Goal: Task Accomplishment & Management: Complete application form

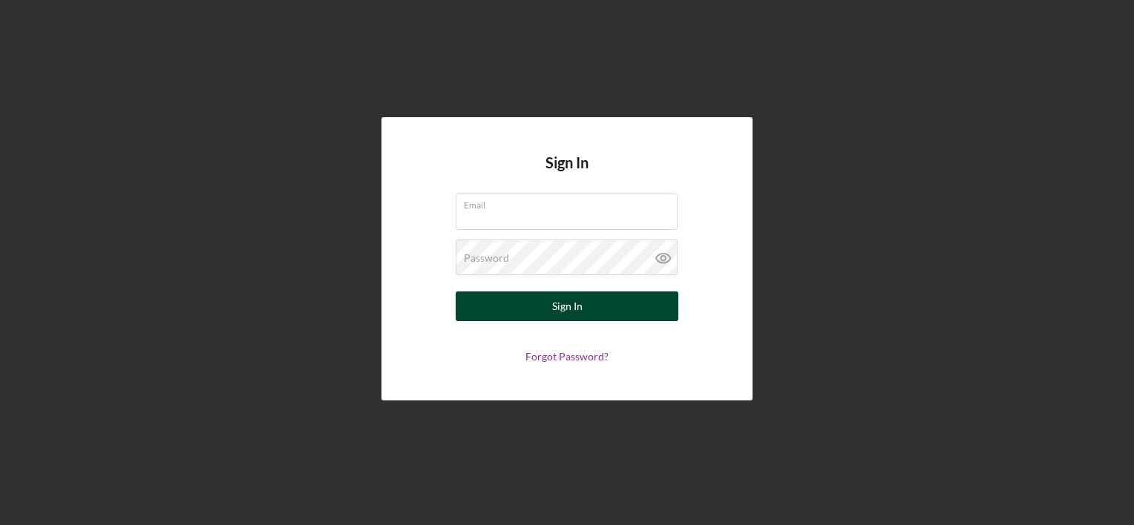
type input "[EMAIL_ADDRESS][DOMAIN_NAME]"
click at [568, 307] on div "Sign In" at bounding box center [567, 307] width 30 height 30
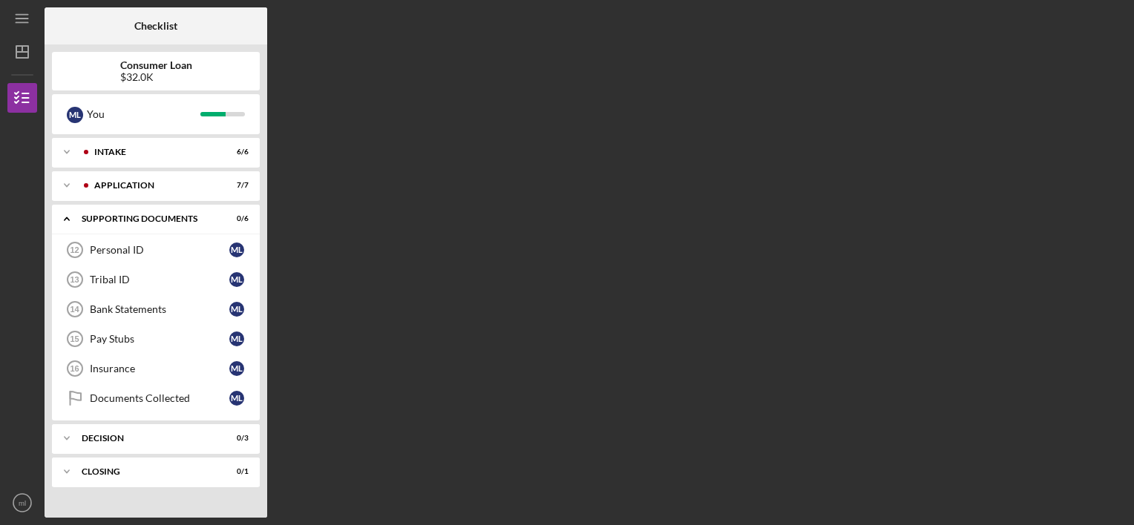
click at [568, 307] on div "Checklist Consumer Loan $32.0K m l You Icon/Expander Intake 6 / 6 Icon/Expander…" at bounding box center [586, 262] width 1082 height 511
click at [140, 255] on div "Personal ID" at bounding box center [160, 250] width 140 height 12
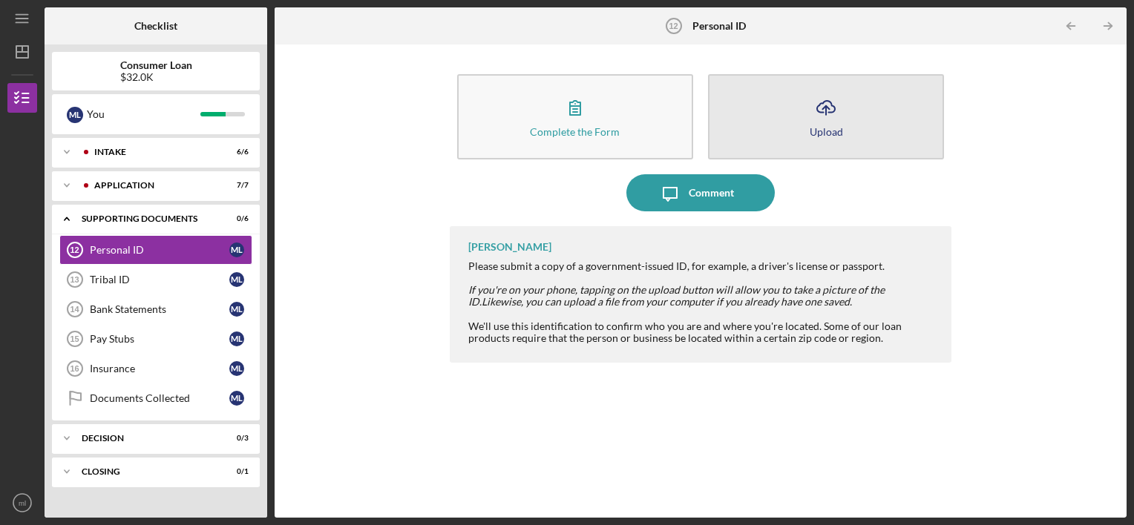
click at [813, 116] on icon "Icon/Upload" at bounding box center [825, 107] width 37 height 37
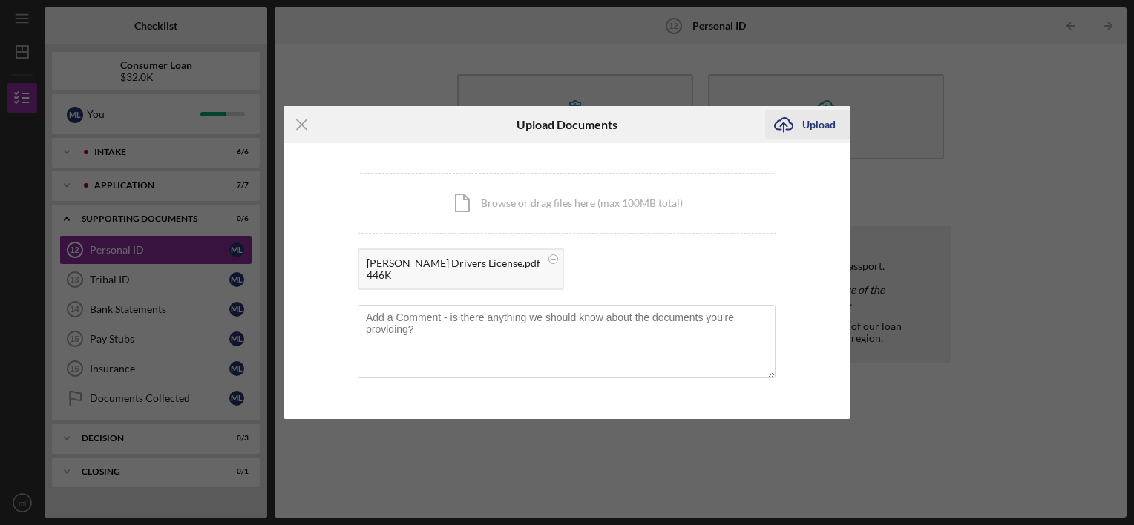
click at [796, 128] on icon "Icon/Upload" at bounding box center [783, 124] width 37 height 37
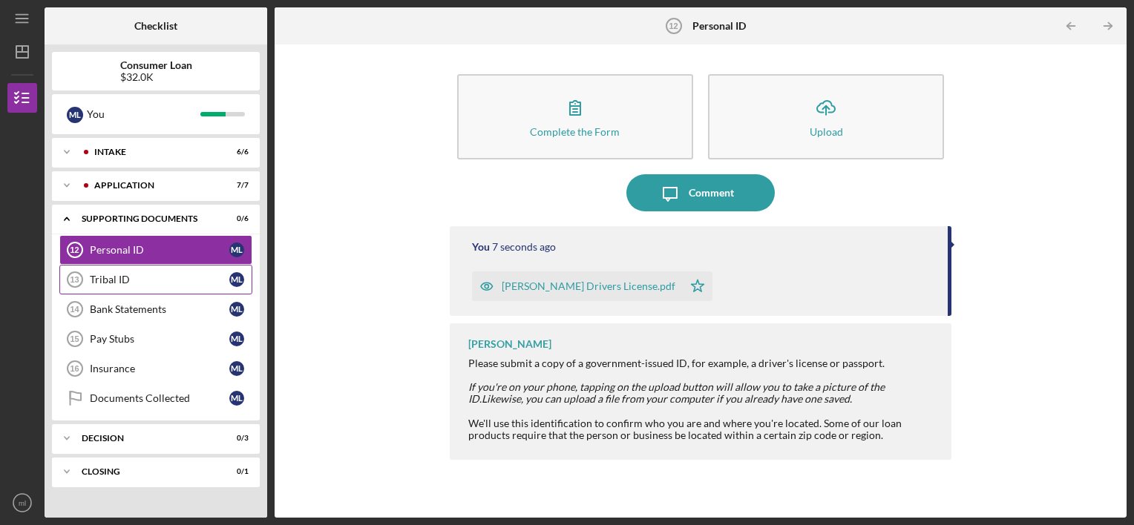
click at [125, 274] on div "Tribal ID" at bounding box center [160, 280] width 140 height 12
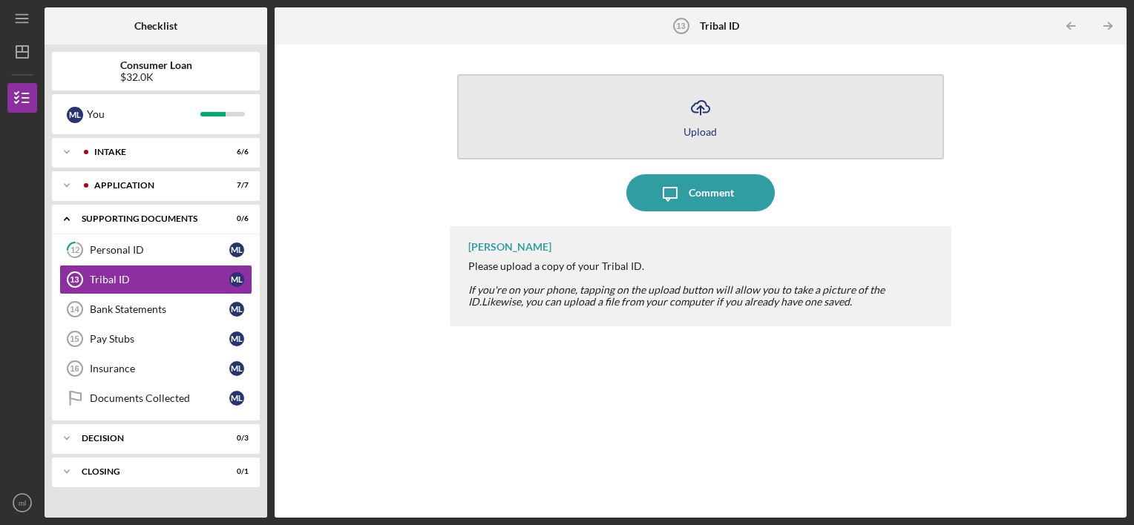
click at [686, 130] on div "Upload" at bounding box center [699, 131] width 33 height 11
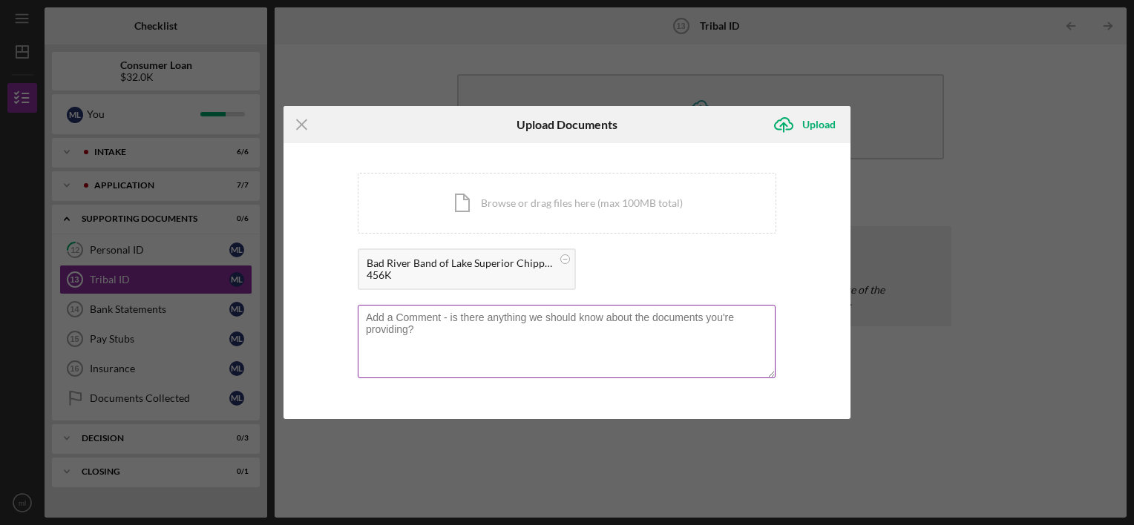
click at [422, 324] on textarea at bounding box center [567, 341] width 418 height 73
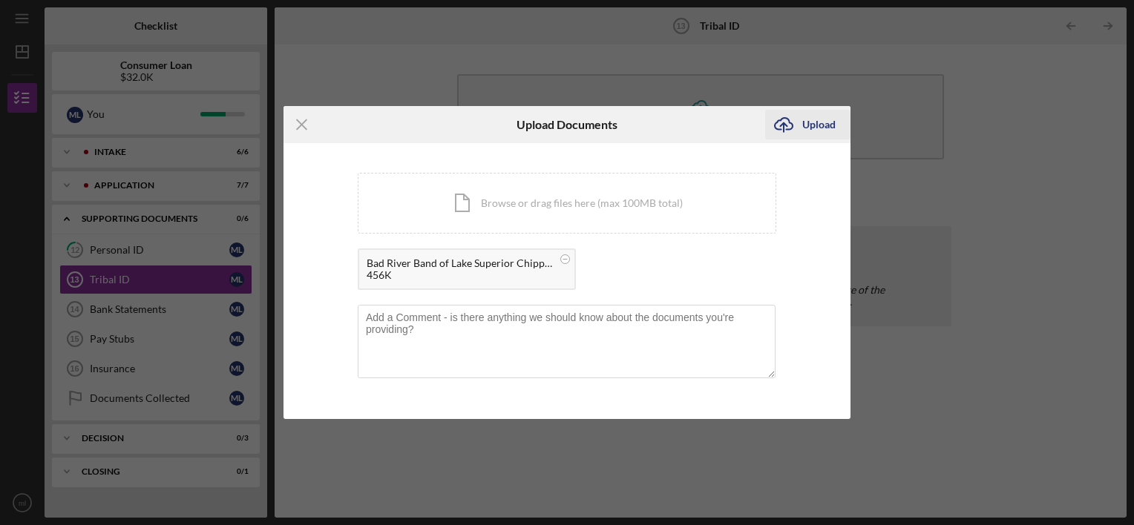
click at [800, 128] on icon "Icon/Upload" at bounding box center [783, 124] width 37 height 37
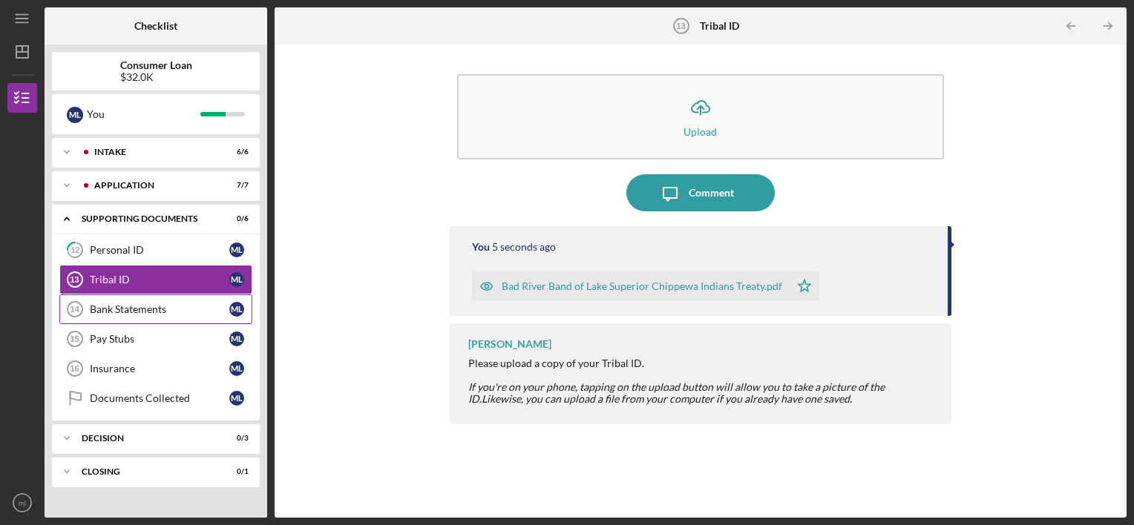
click at [105, 306] on div "Bank Statements" at bounding box center [160, 310] width 140 height 12
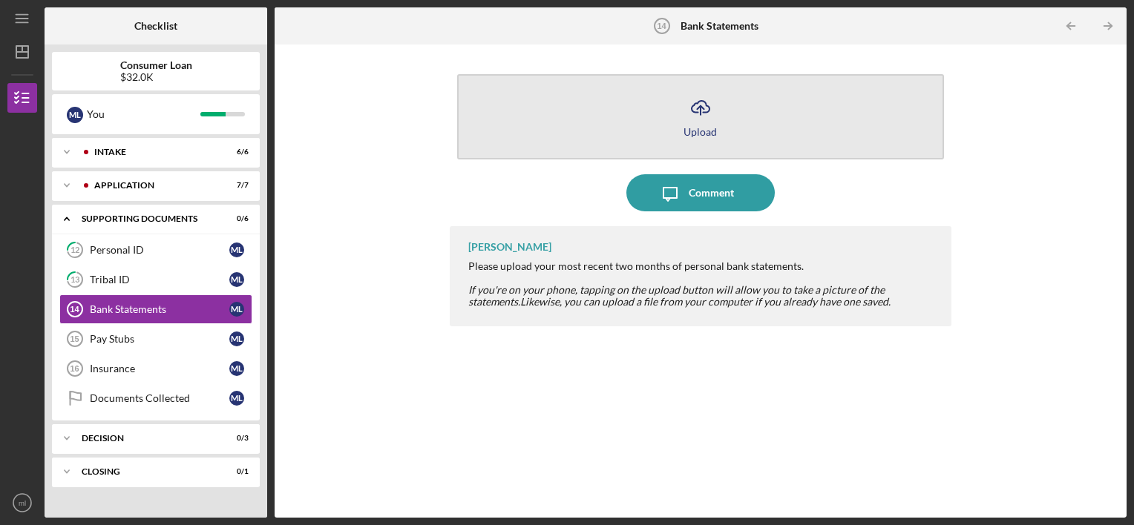
click at [689, 134] on div "Upload" at bounding box center [699, 131] width 33 height 11
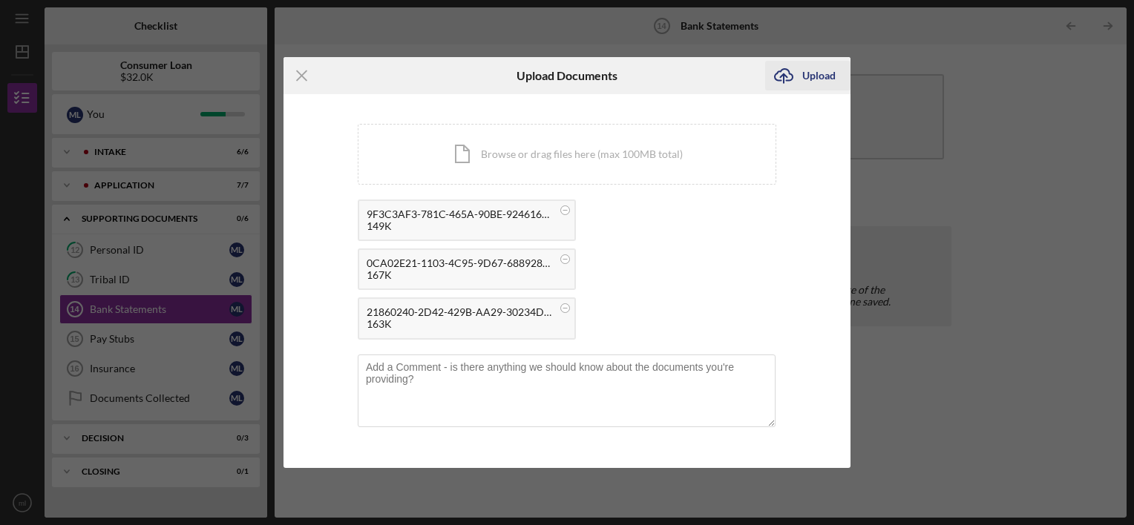
click at [803, 72] on div "Upload" at bounding box center [818, 76] width 33 height 30
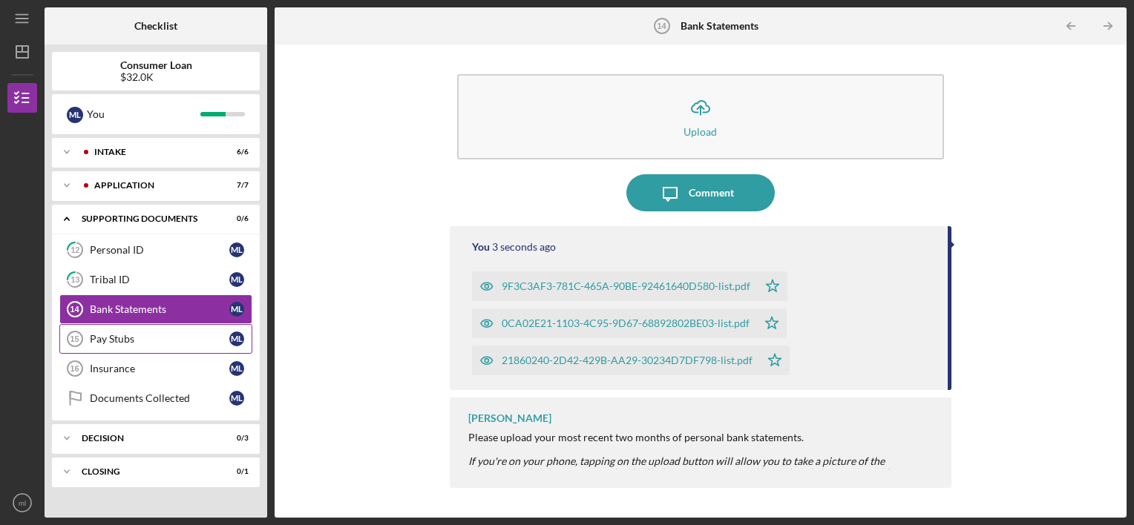
click at [146, 338] on div "Pay Stubs" at bounding box center [160, 339] width 140 height 12
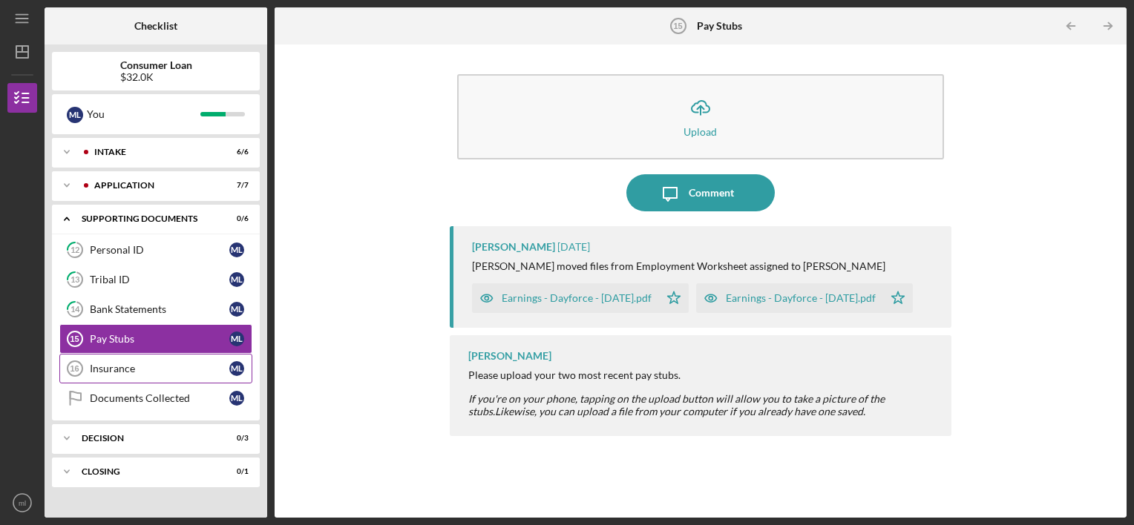
click at [127, 367] on div "Insurance" at bounding box center [160, 369] width 140 height 12
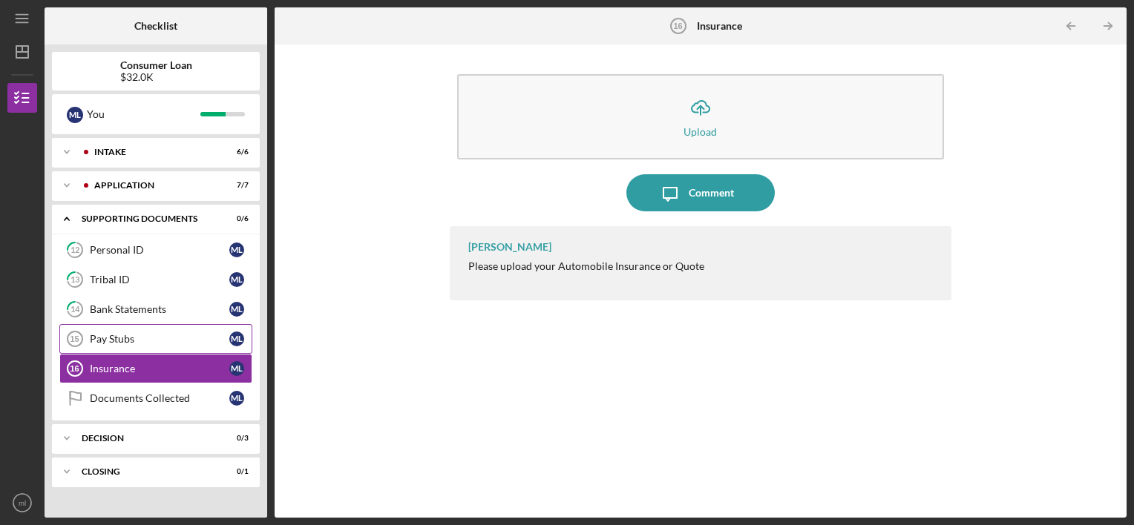
click at [122, 336] on div "Pay Stubs" at bounding box center [160, 339] width 140 height 12
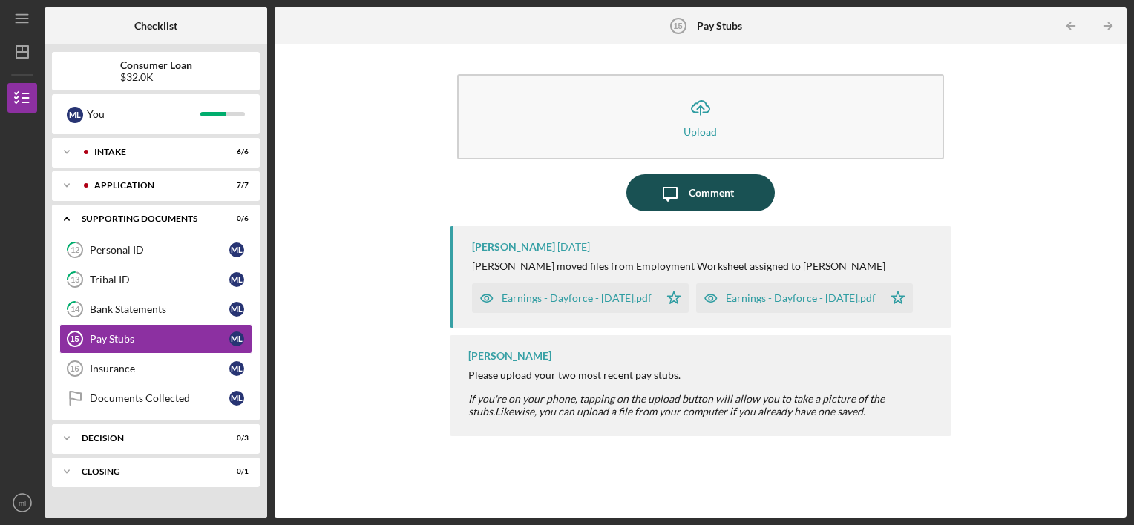
click at [675, 193] on icon "Icon/Message" at bounding box center [670, 192] width 37 height 37
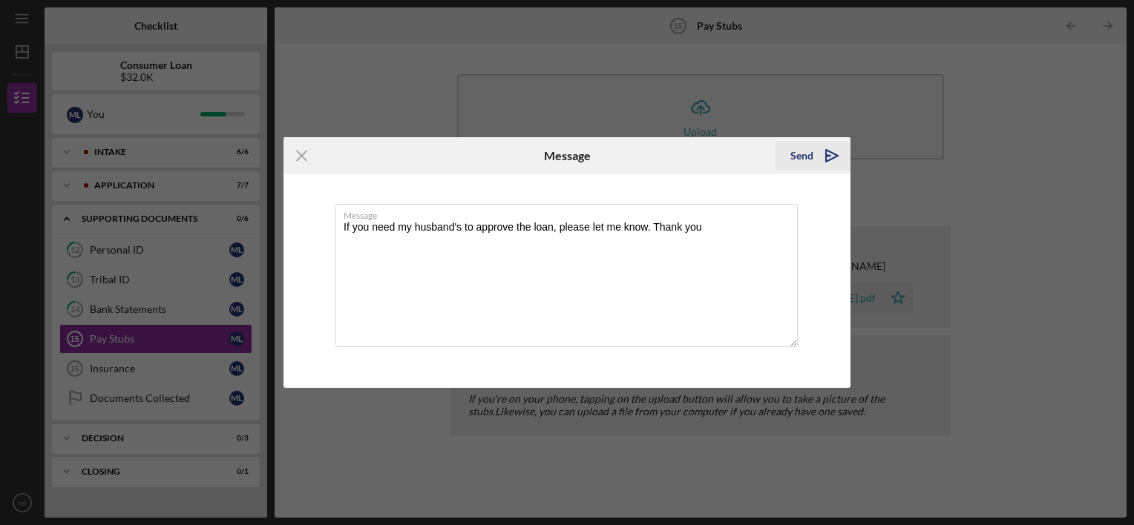
type textarea "If you need my husband's to approve the loan, please let me know. Thank you"
click at [799, 151] on div "Send" at bounding box center [801, 156] width 23 height 30
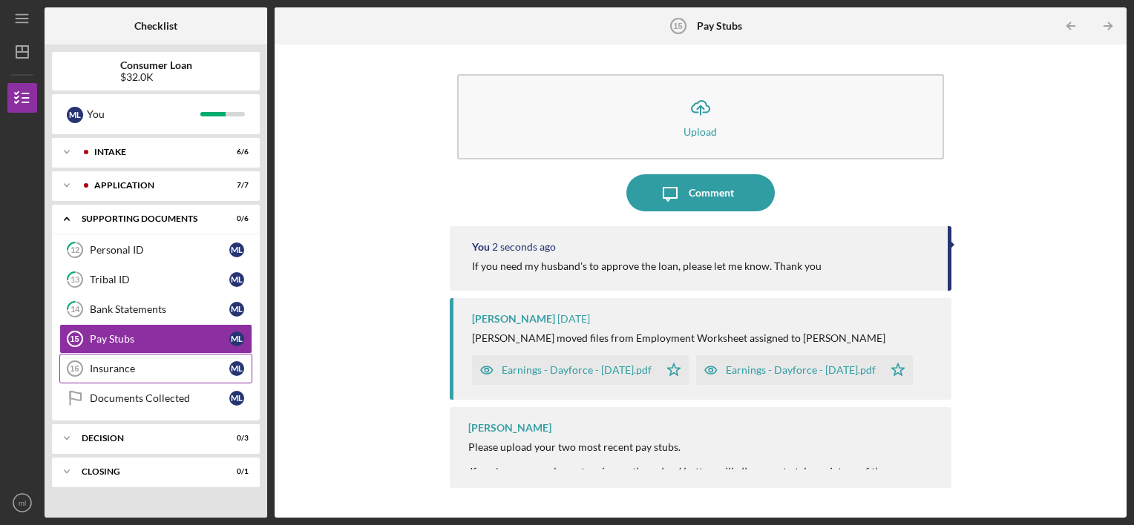
click at [90, 369] on div "Insurance" at bounding box center [160, 369] width 140 height 12
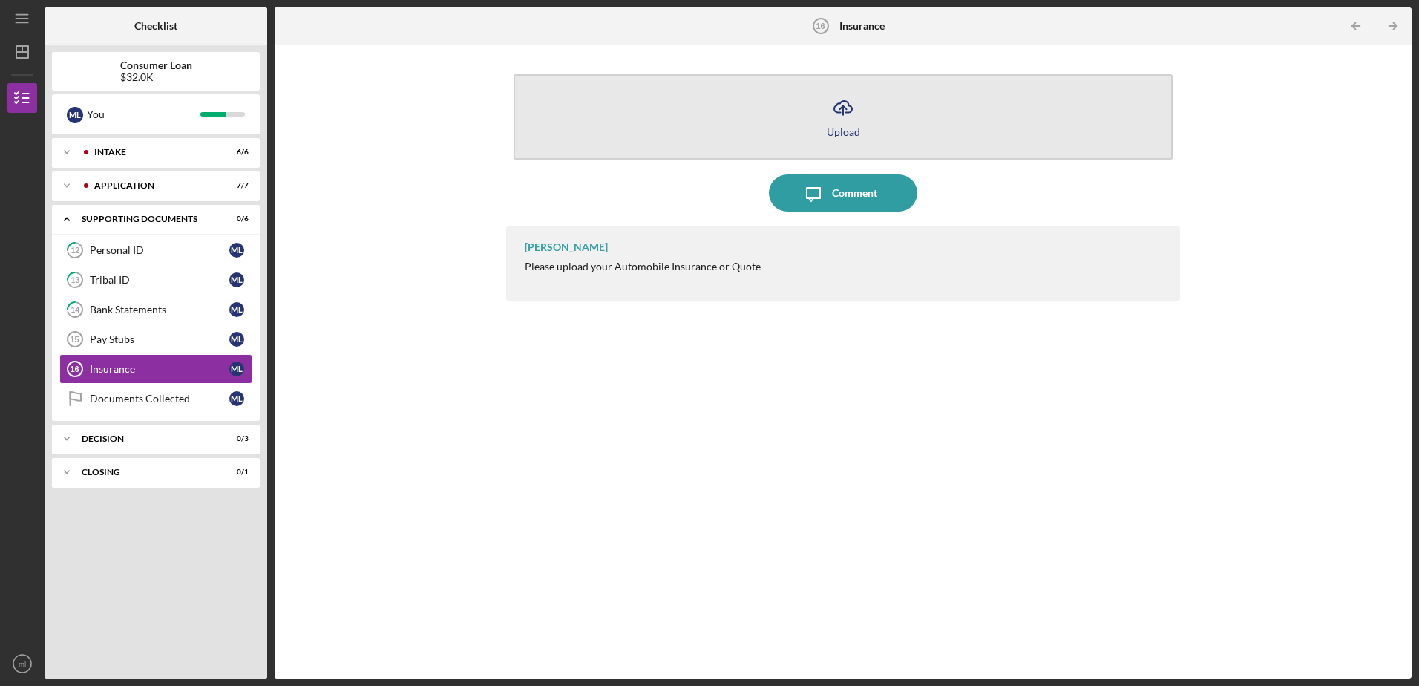
click at [937, 99] on button "Icon/Upload Upload" at bounding box center [843, 116] width 658 height 85
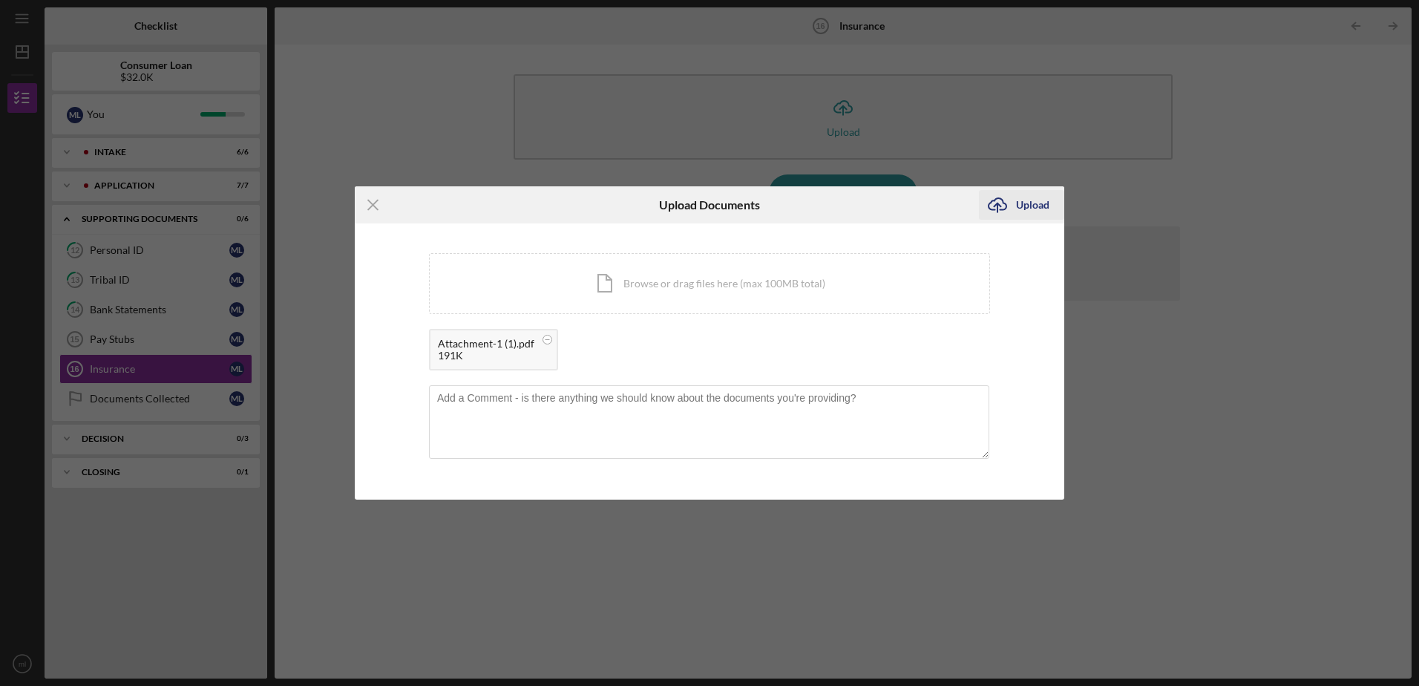
click at [1026, 203] on div "Upload" at bounding box center [1032, 205] width 33 height 30
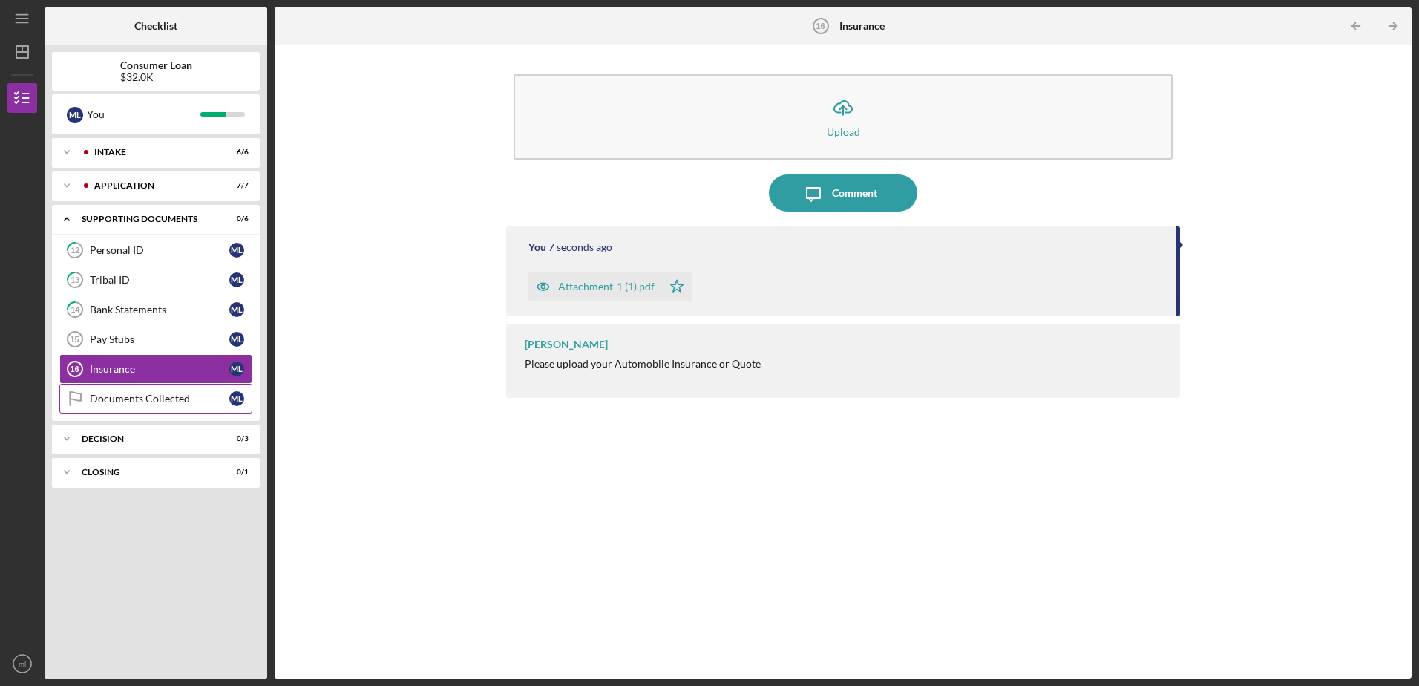
click at [131, 394] on div "Documents Collected" at bounding box center [160, 399] width 140 height 12
